Goal: Task Accomplishment & Management: Manage account settings

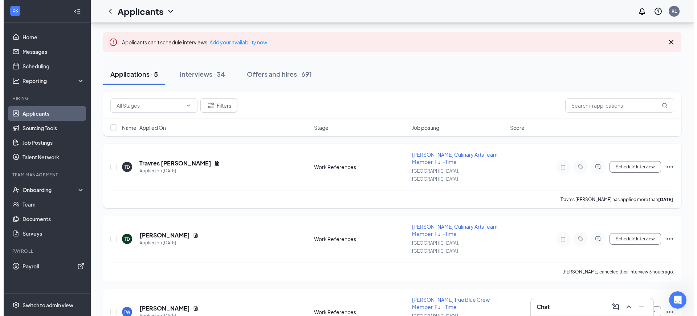
scroll to position [91, 0]
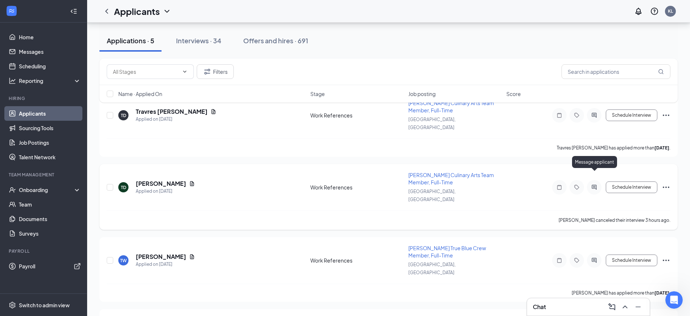
click at [593, 184] on icon "ActiveChat" at bounding box center [594, 186] width 5 height 5
click at [593, 172] on body "Home Messages Scheduling Reporting Hiring Applicants Sourcing Tools Job Posting…" at bounding box center [345, 67] width 690 height 316
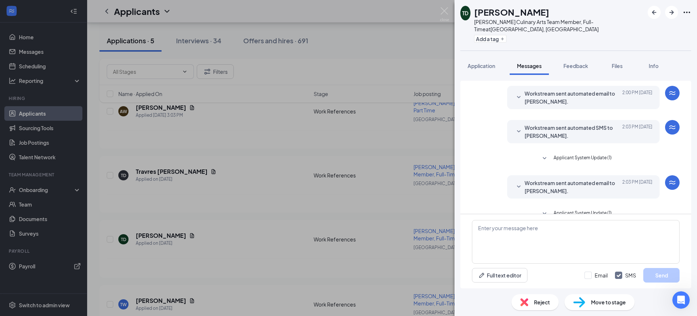
scroll to position [301, 0]
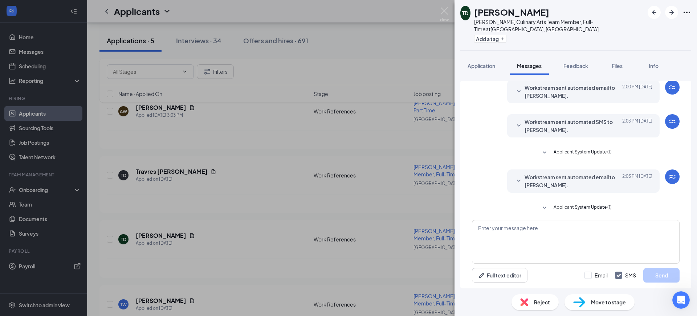
click at [574, 173] on span "Workstream sent automated email to [PERSON_NAME]." at bounding box center [572, 181] width 95 height 16
click at [577, 173] on span "Workstream sent automated email to [PERSON_NAME]." at bounding box center [572, 181] width 95 height 16
click at [606, 301] on span "Move to stage" at bounding box center [608, 302] width 35 height 8
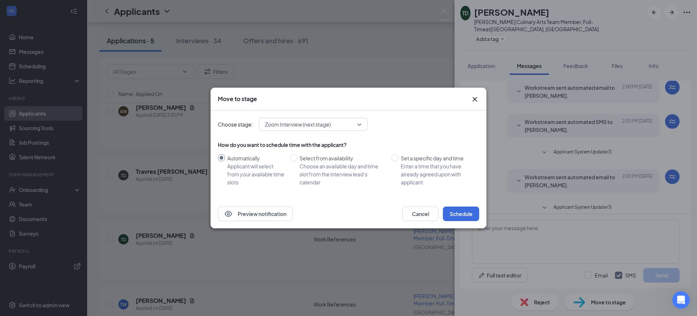
click at [360, 145] on div "How do you want to schedule time with the applicant?" at bounding box center [348, 144] width 261 height 7
click at [359, 126] on span "Zoom Interview (next stage)" at bounding box center [313, 124] width 97 height 11
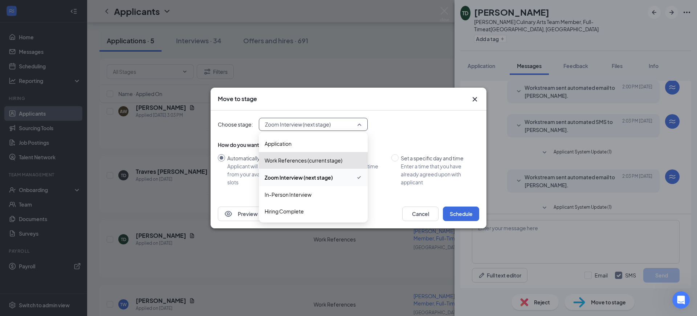
click at [393, 125] on div "Choose stage: Zoom Interview (next stage) 3416828 3416830 3416831 Application W…" at bounding box center [348, 124] width 261 height 13
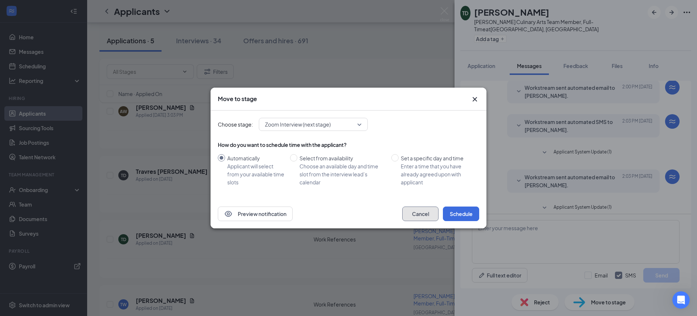
click at [423, 214] on button "Cancel" at bounding box center [420, 213] width 36 height 15
